Goal: Task Accomplishment & Management: Use online tool/utility

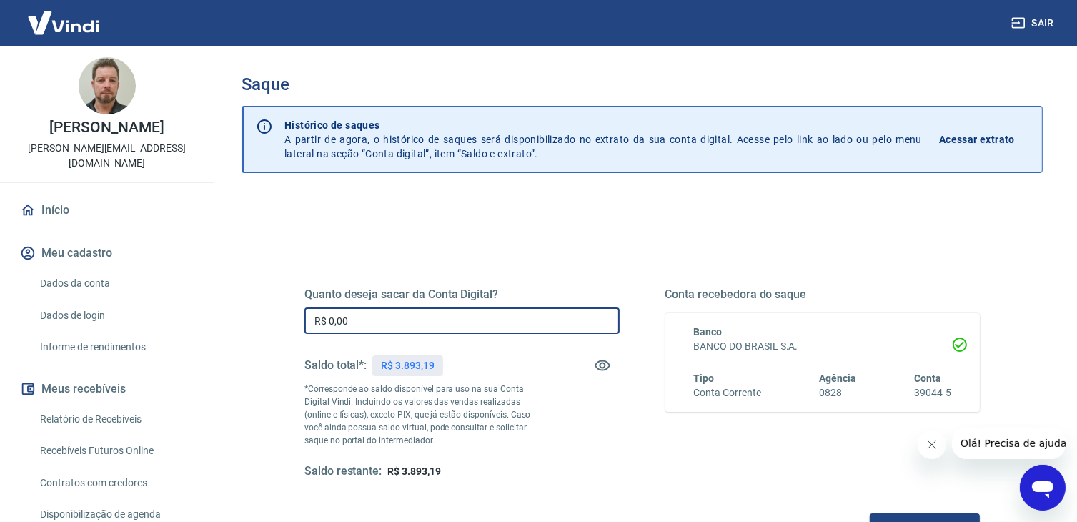
drag, startPoint x: 392, startPoint y: 318, endPoint x: 275, endPoint y: 337, distance: 118.1
click at [275, 337] on div "Quanto deseja sacar da Conta Digital? R$ 0,00 ​ Saldo total*: R$ 3.893,19 *Corr…" at bounding box center [642, 390] width 744 height 332
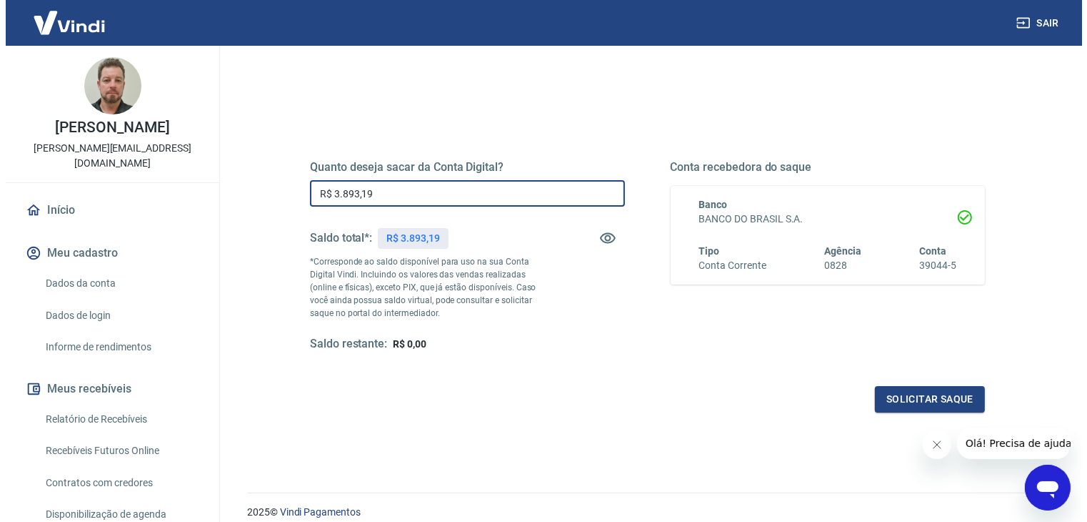
scroll to position [143, 0]
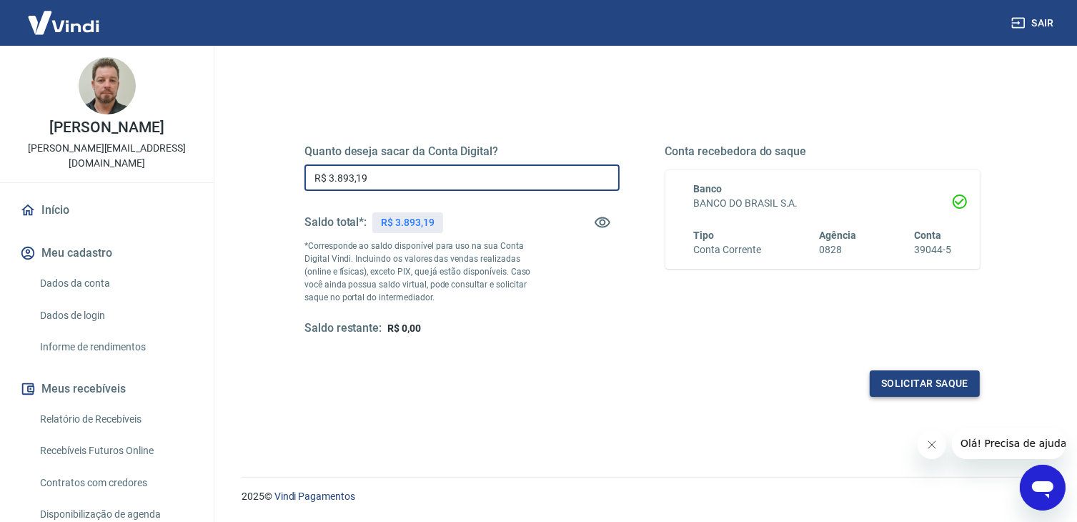
type input "R$ 3.893,19"
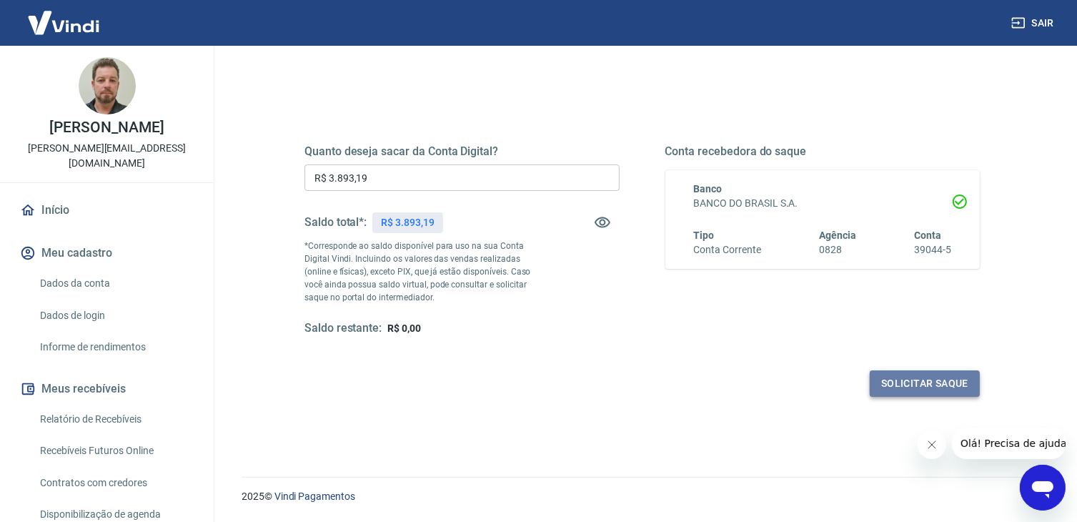
click at [909, 376] on button "Solicitar saque" at bounding box center [925, 383] width 110 height 26
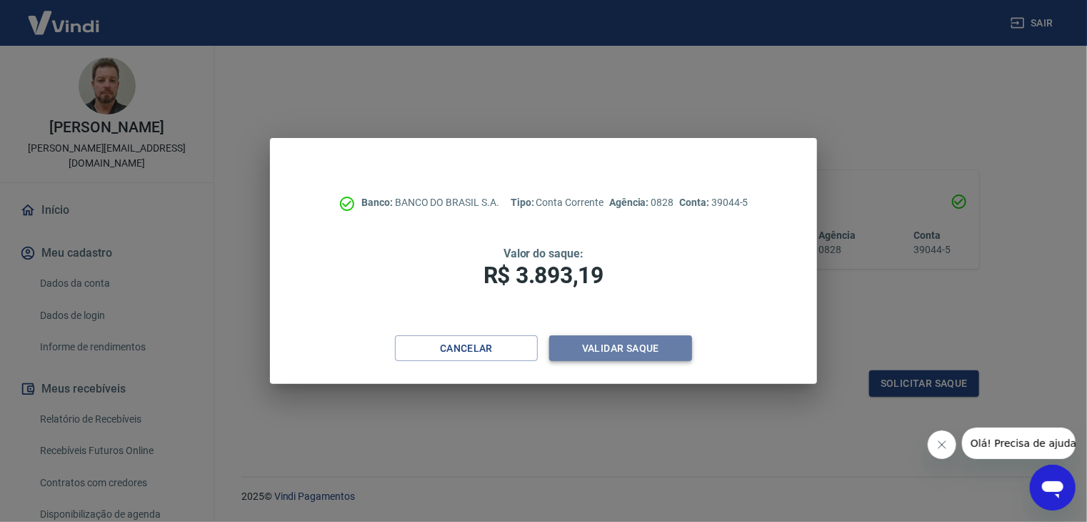
click at [636, 340] on button "Validar saque" at bounding box center [620, 348] width 143 height 26
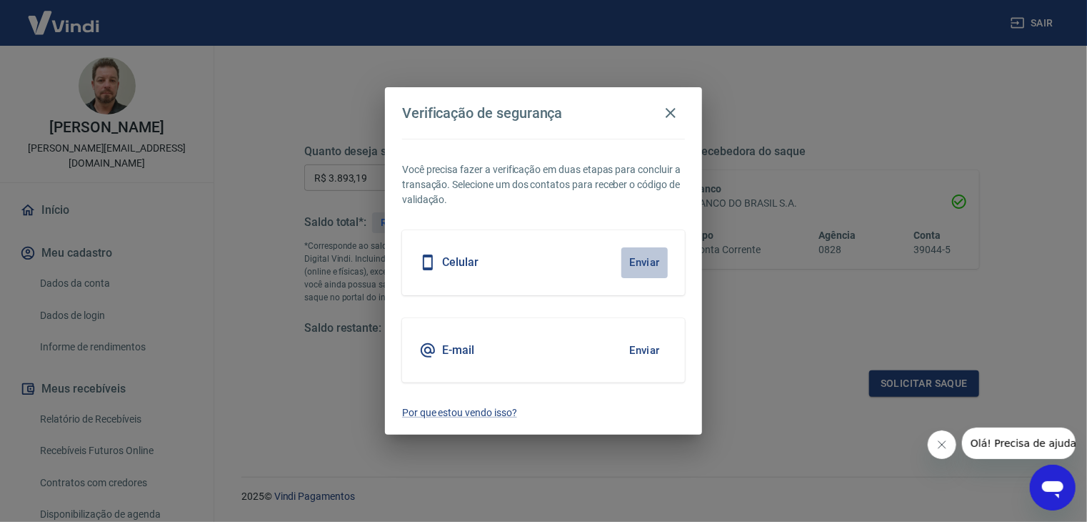
click at [634, 261] on button "Enviar" at bounding box center [645, 262] width 46 height 30
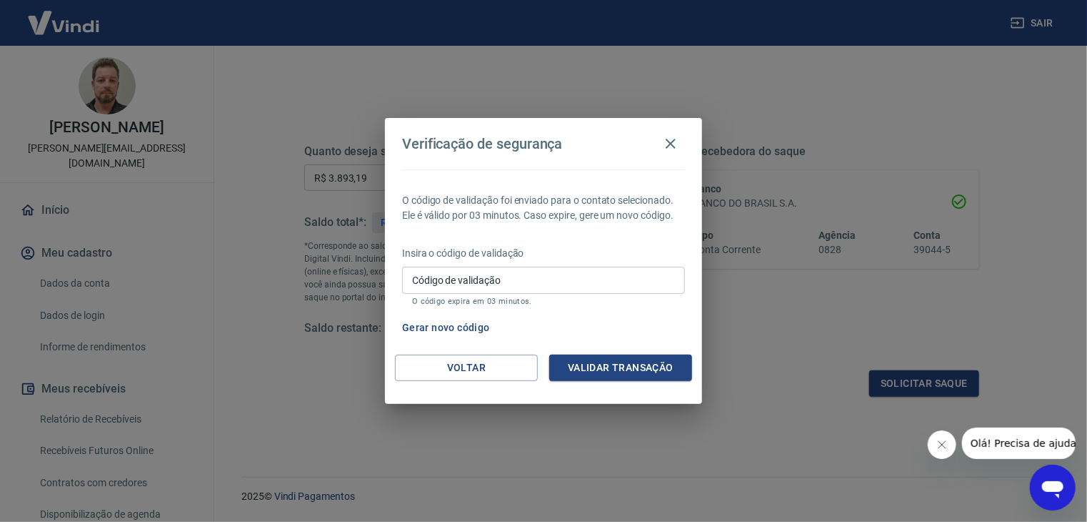
click at [476, 273] on input "Código de validação" at bounding box center [543, 280] width 283 height 26
type input "604580"
click at [612, 369] on button "Validar transação" at bounding box center [620, 367] width 143 height 26
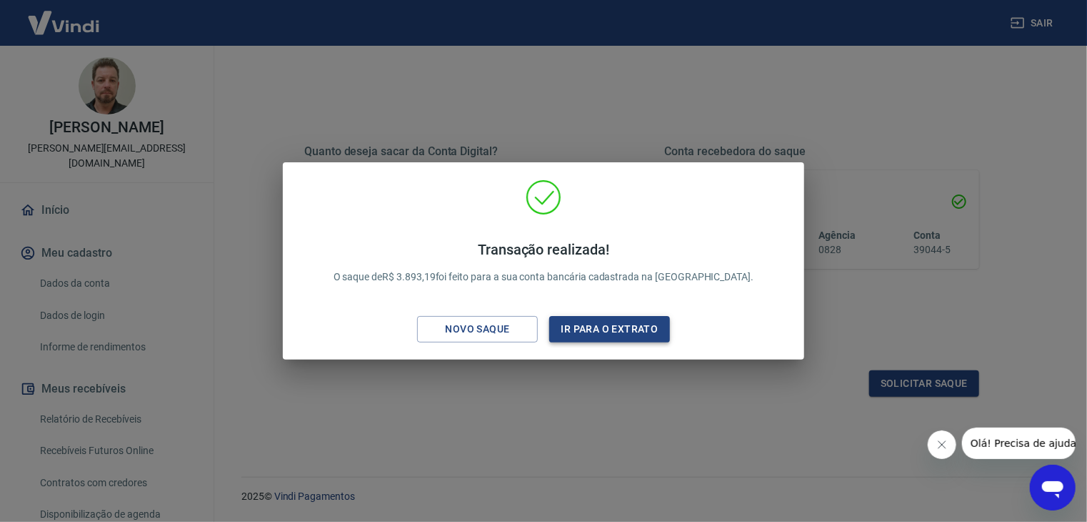
click at [616, 333] on button "Ir para o extrato" at bounding box center [609, 329] width 121 height 26
